Goal: Communication & Community: Answer question/provide support

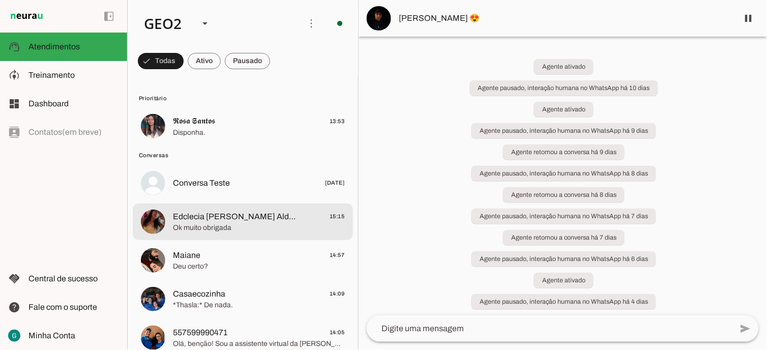
click at [249, 226] on span "Ok muito obrigada" at bounding box center [259, 228] width 172 height 10
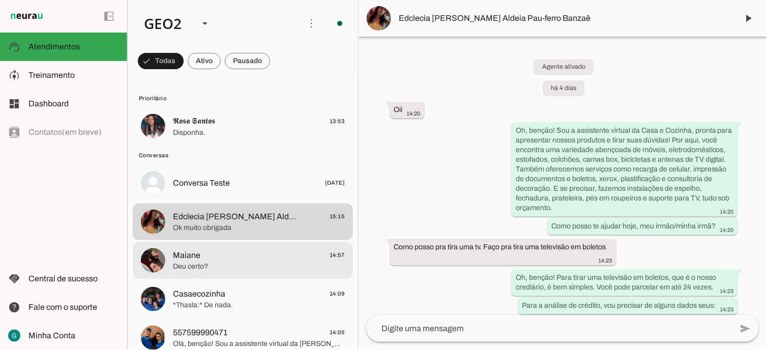
click at [184, 262] on span "Deu certo?" at bounding box center [259, 266] width 172 height 10
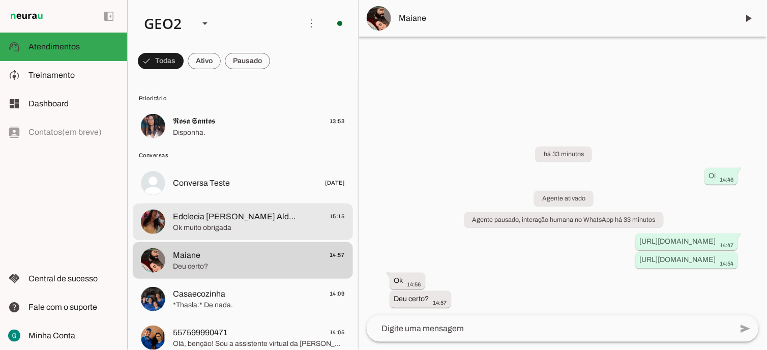
click at [222, 222] on span "Edclecia [PERSON_NAME] Aldeia Pau-ferro Banzaê" at bounding box center [235, 217] width 124 height 12
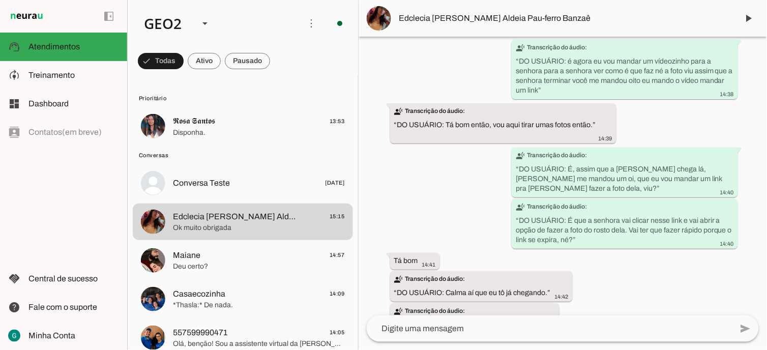
scroll to position [14309, 0]
